Goal: Check status: Check status

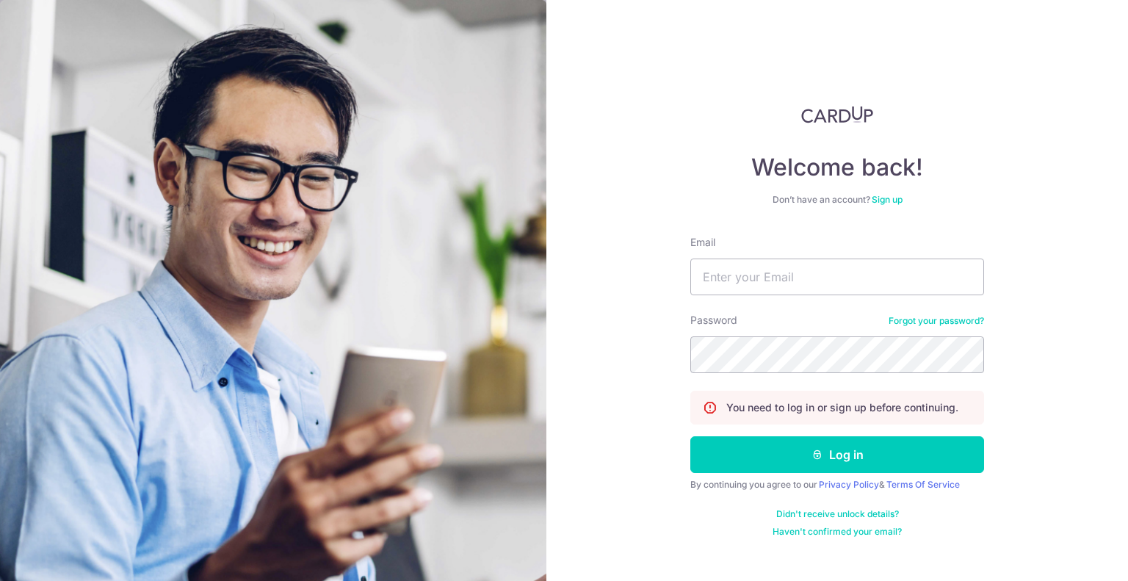
click at [852, 279] on input "Email" at bounding box center [837, 277] width 294 height 37
type input "[EMAIL_ADDRESS][DOMAIN_NAME]"
click at [690, 436] on button "Log in" at bounding box center [837, 454] width 294 height 37
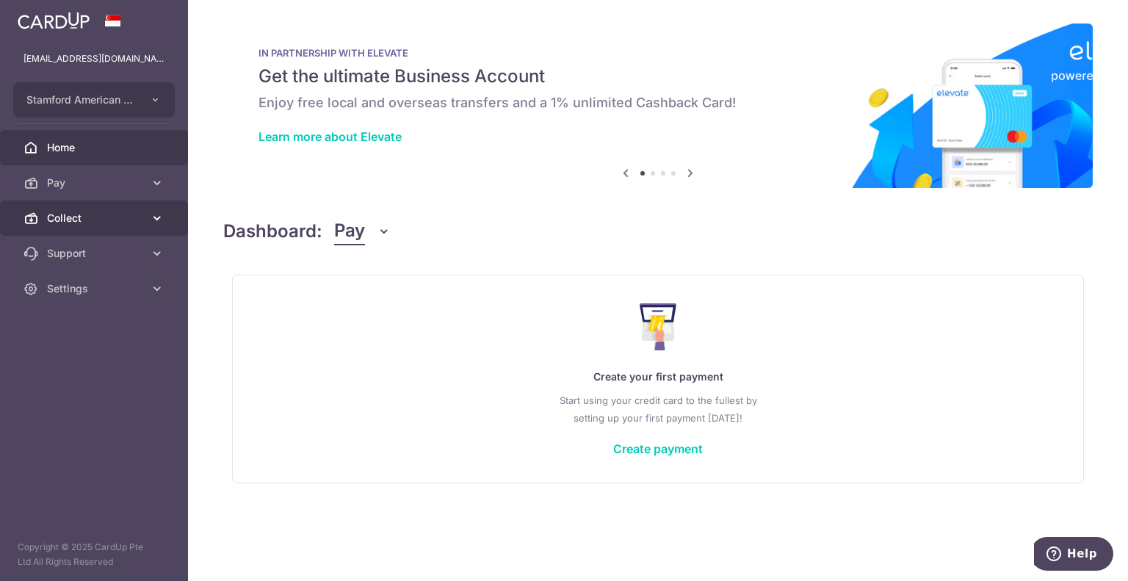
click at [76, 217] on span "Collect" at bounding box center [95, 218] width 97 height 15
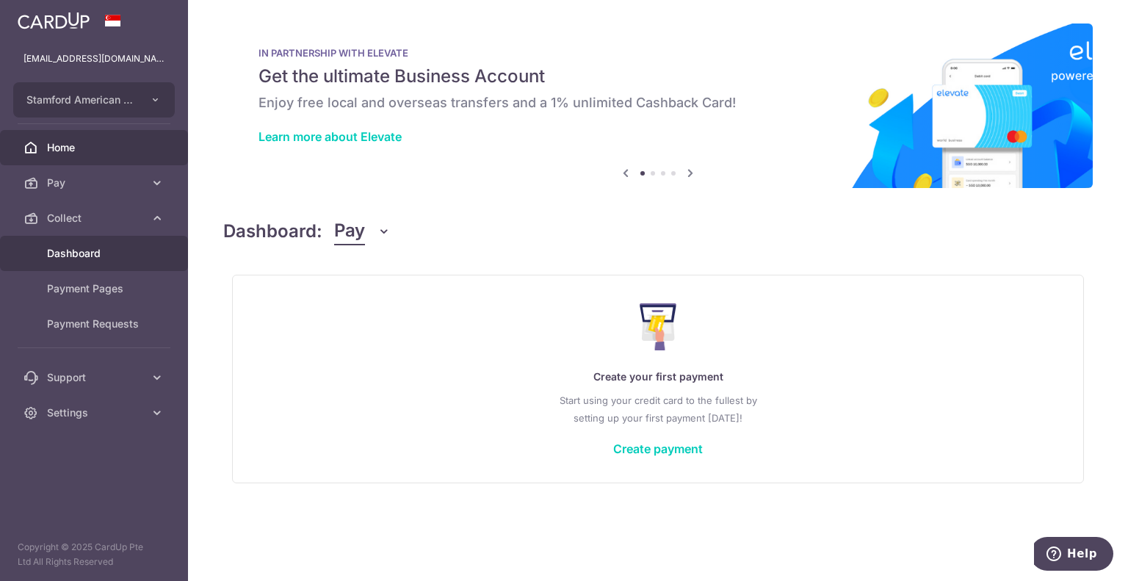
click at [120, 255] on span "Dashboard" at bounding box center [95, 253] width 97 height 15
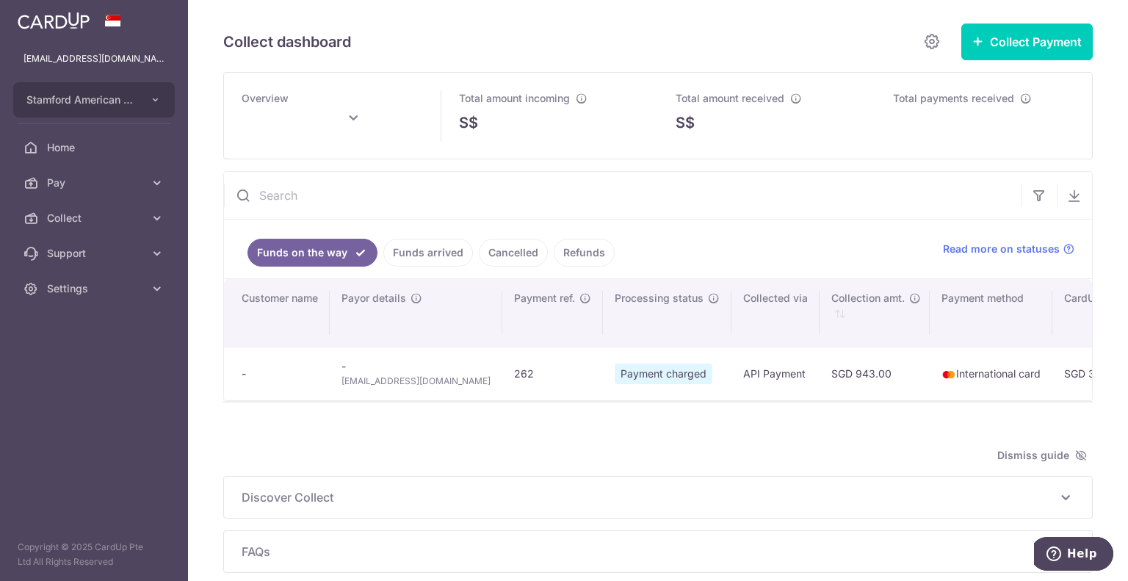
click at [388, 250] on link "Funds arrived" at bounding box center [428, 253] width 90 height 28
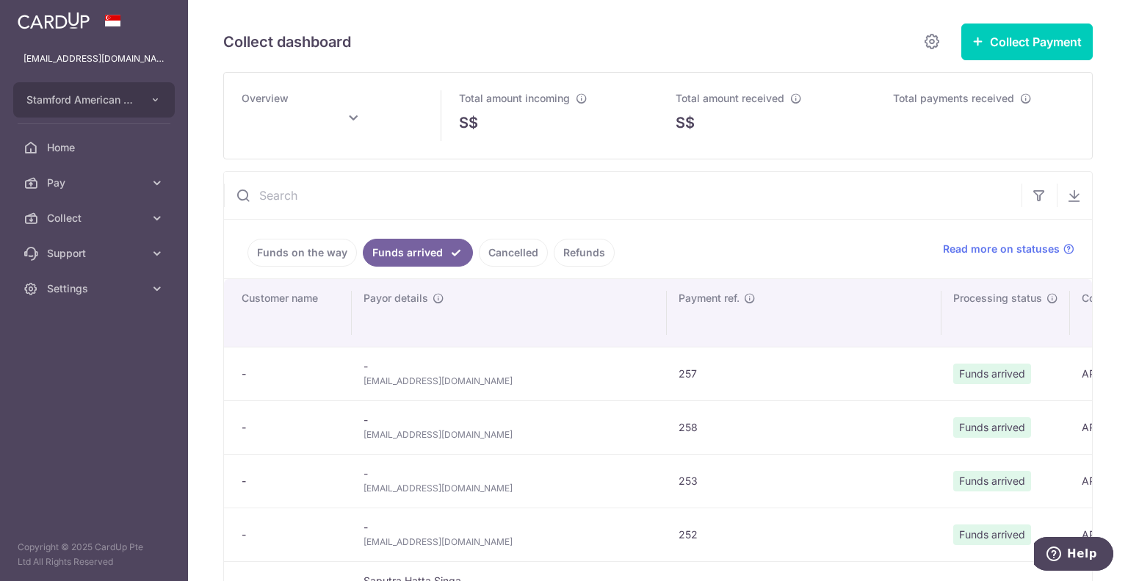
type input "August 2025"
click at [393, 440] on span "abdulali201520@gmail.com" at bounding box center [510, 434] width 292 height 15
copy tr "abdulali201520@gmail.com"
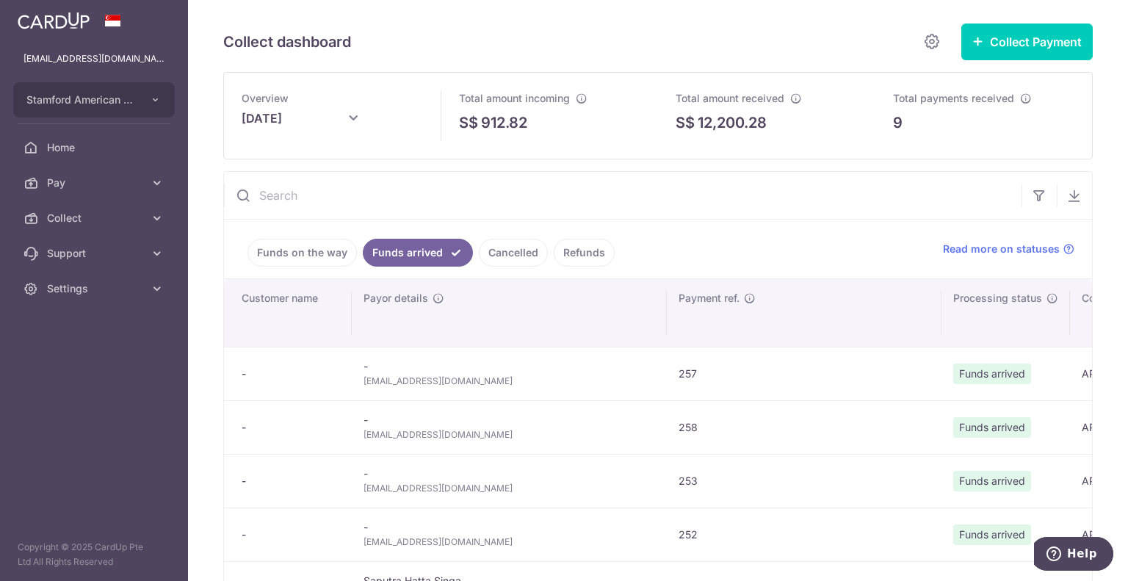
click at [377, 375] on span "307772881@qq.com" at bounding box center [510, 381] width 292 height 15
copy tr "307772881@qq.com"
